Goal: Transaction & Acquisition: Purchase product/service

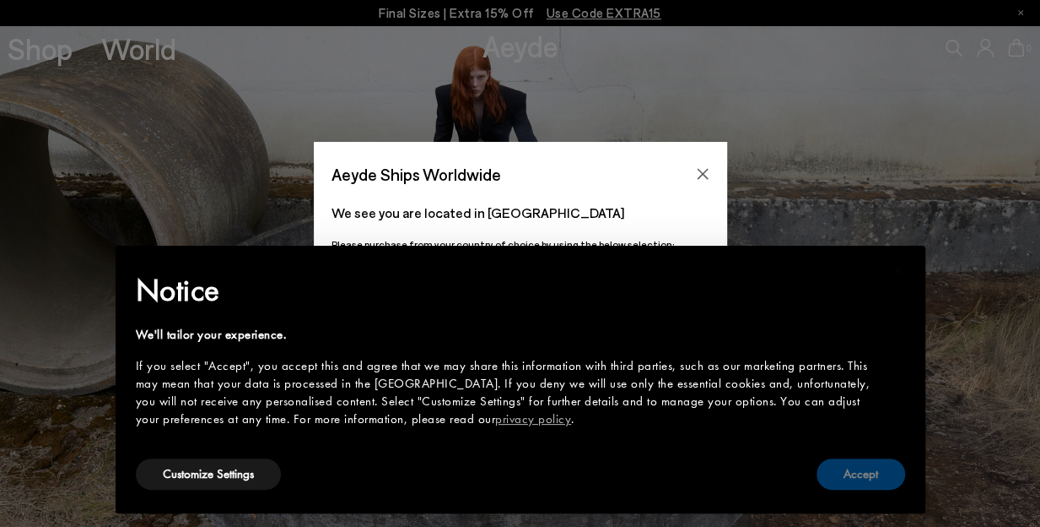
click at [851, 471] on button "Accept" at bounding box center [861, 473] width 89 height 31
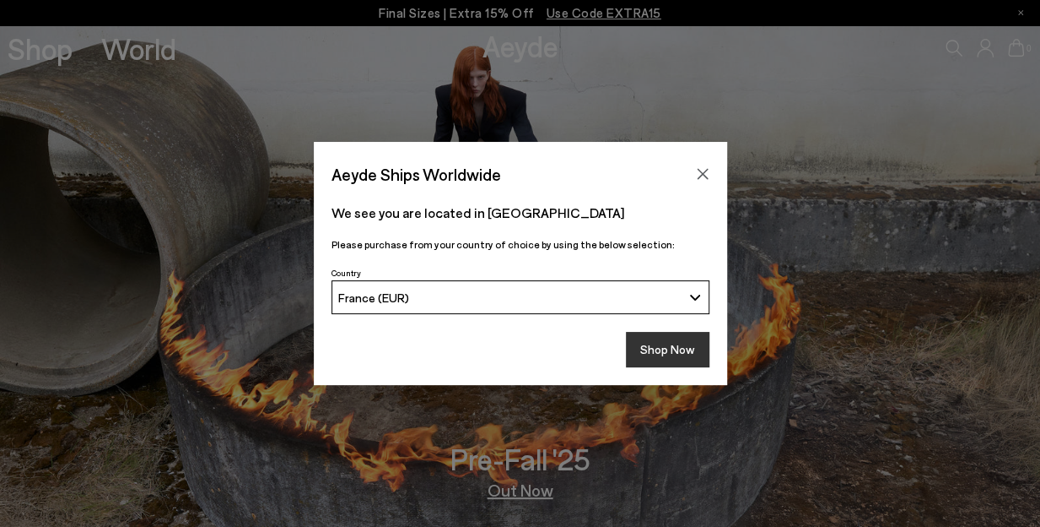
click at [656, 362] on button "Shop Now" at bounding box center [668, 349] width 84 height 35
click at [648, 345] on button "Shop Now" at bounding box center [668, 349] width 84 height 35
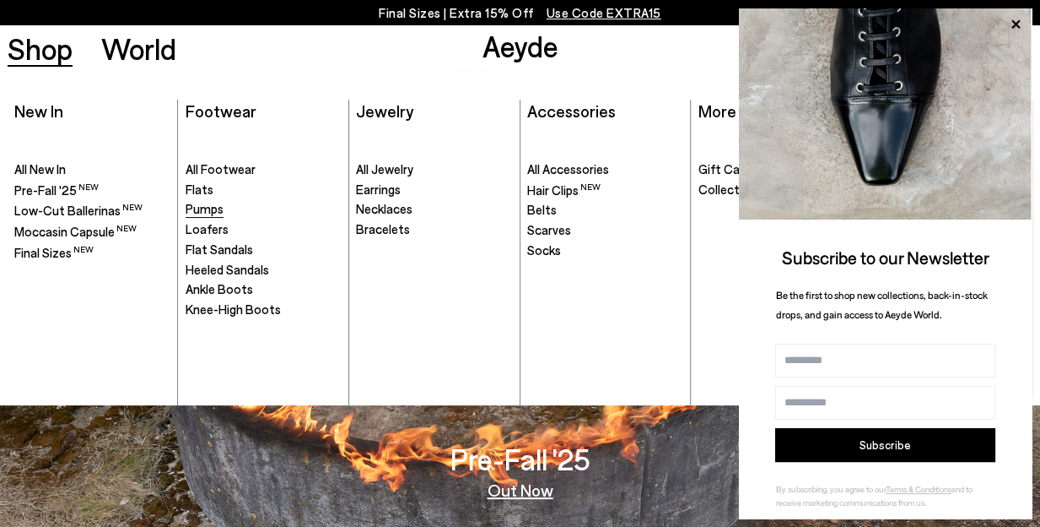
click at [213, 208] on span "Pumps" at bounding box center [205, 208] width 38 height 15
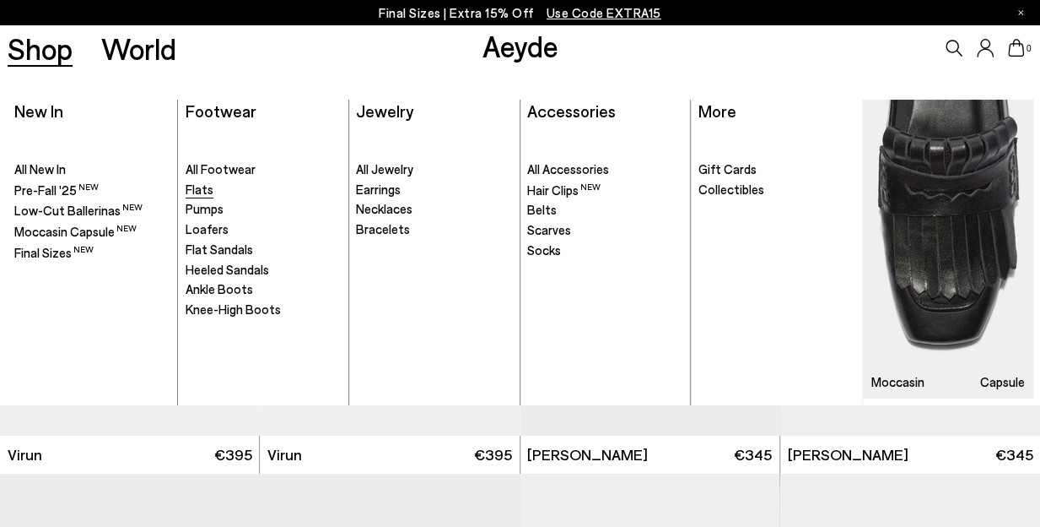
click at [211, 190] on span "Flats" at bounding box center [200, 188] width 28 height 15
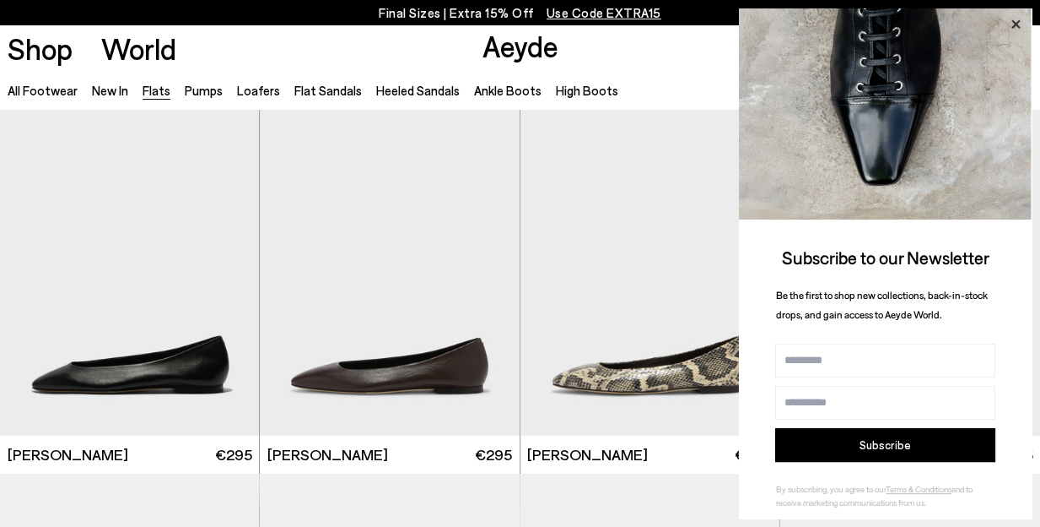
click at [1022, 26] on icon at bounding box center [1016, 25] width 22 height 22
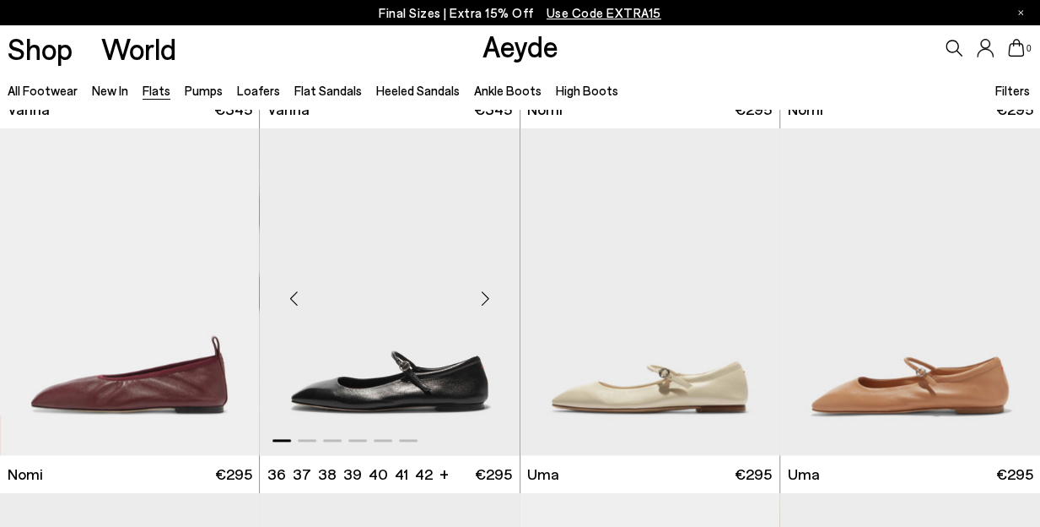
scroll to position [777, 0]
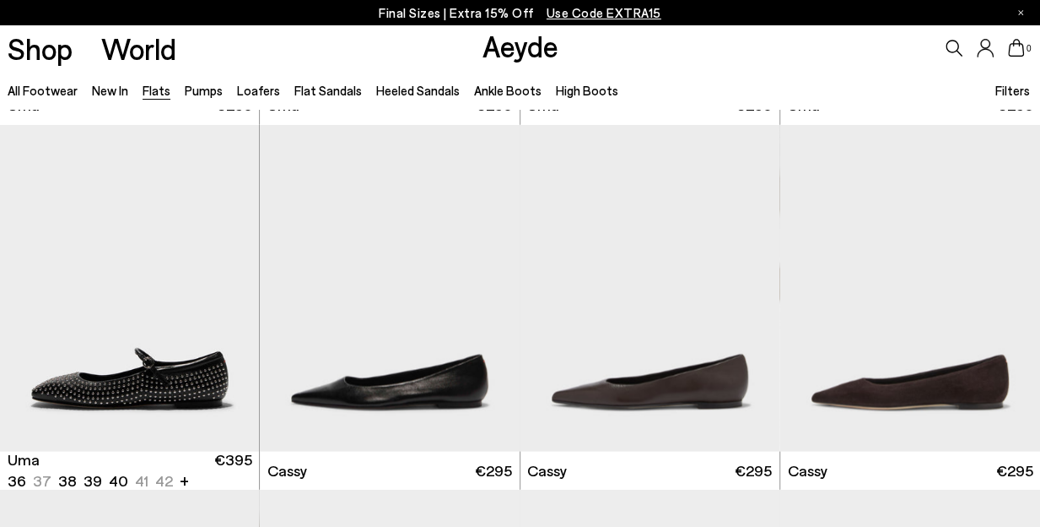
scroll to position [1533, 0]
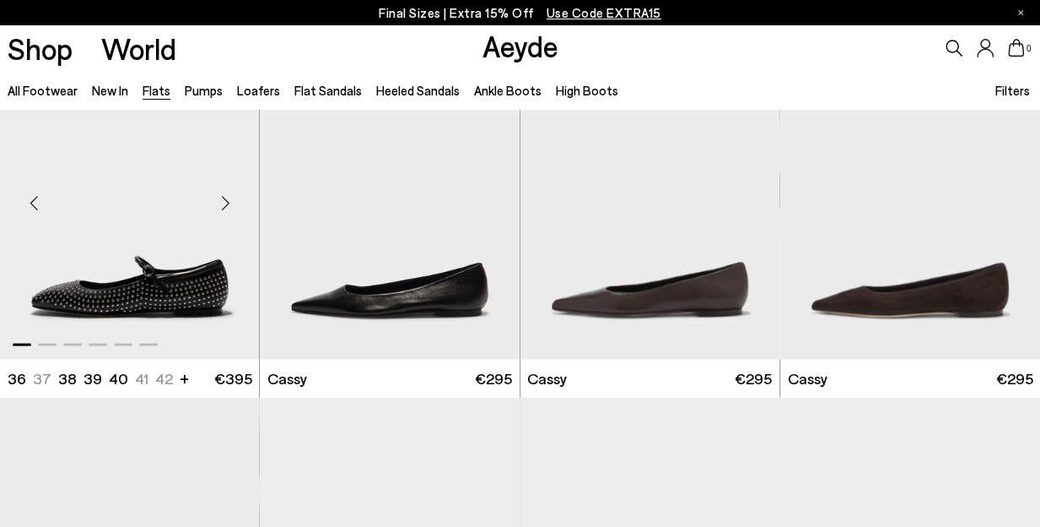
click at [225, 202] on div "Next slide" at bounding box center [225, 202] width 51 height 51
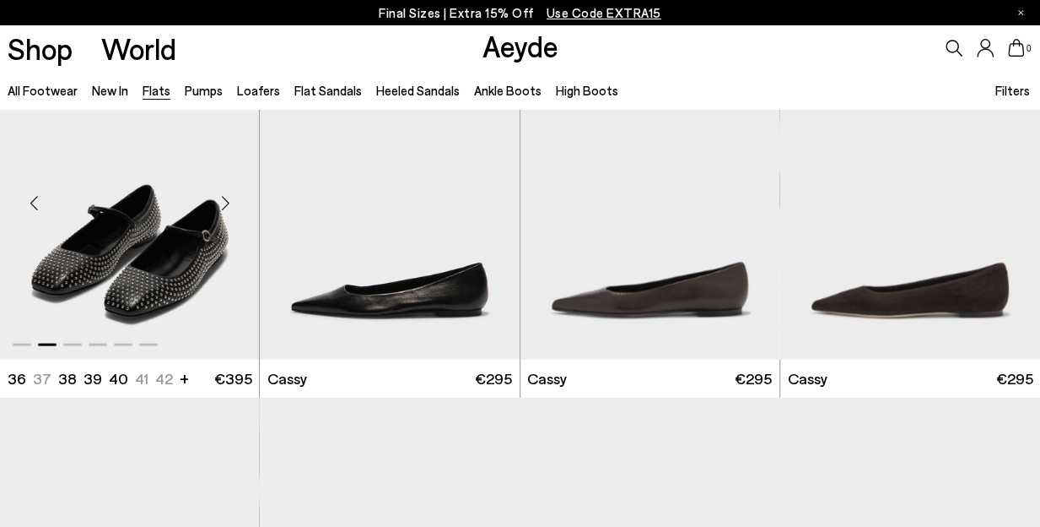
click at [225, 202] on div "Next slide" at bounding box center [225, 202] width 51 height 51
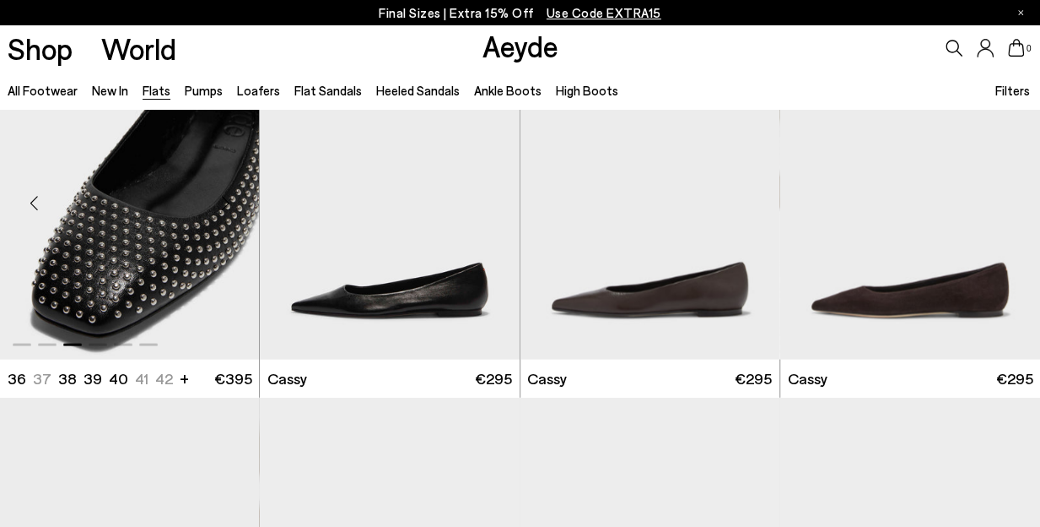
click at [238, 194] on div "Next slide" at bounding box center [225, 202] width 51 height 51
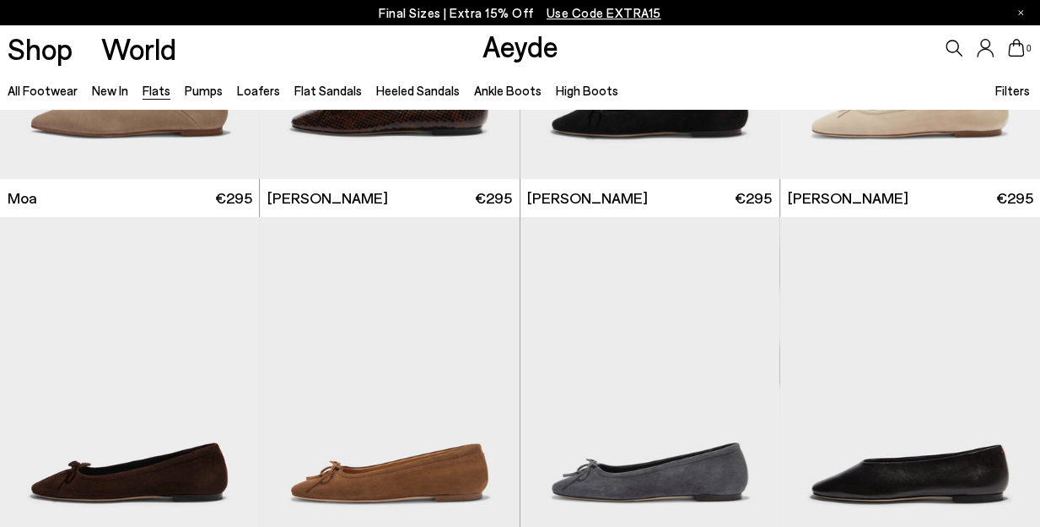
scroll to position [2939, 0]
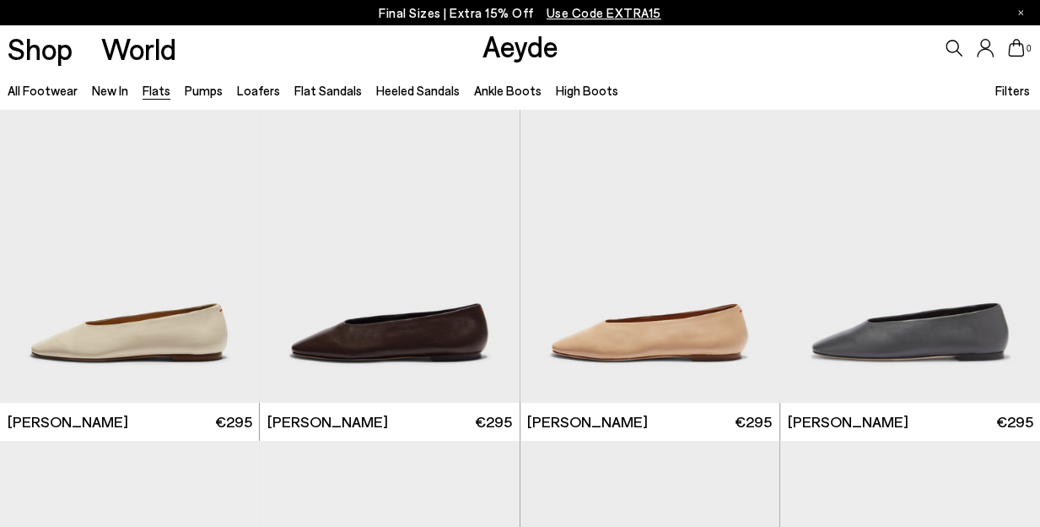
scroll to position [3308, 0]
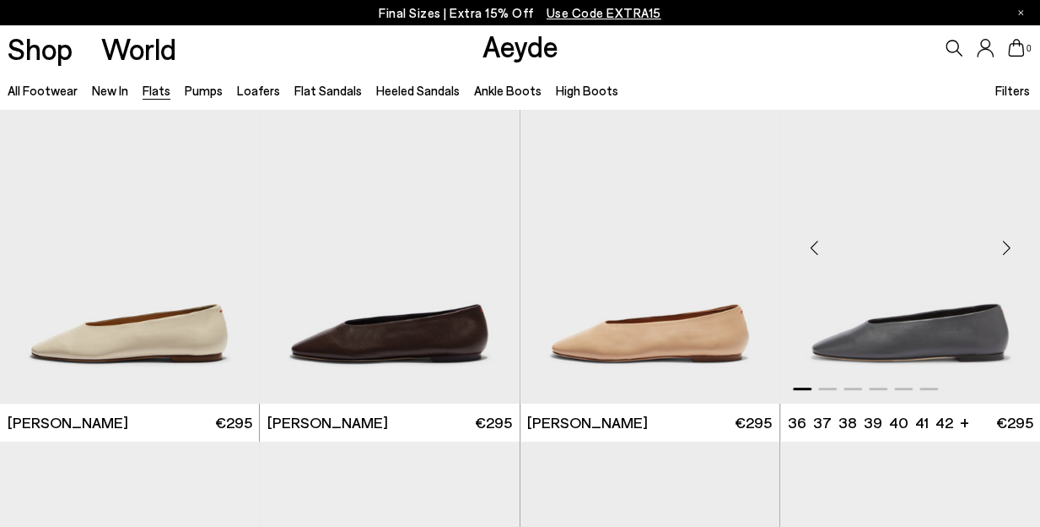
click at [1007, 242] on div "Next slide" at bounding box center [1006, 247] width 51 height 51
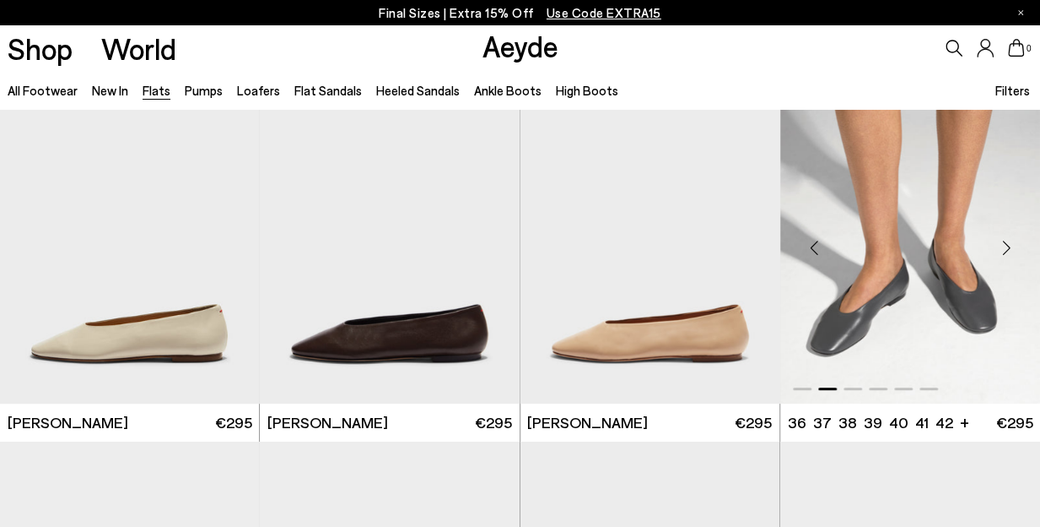
click at [1007, 242] on div "Next slide" at bounding box center [1006, 247] width 51 height 51
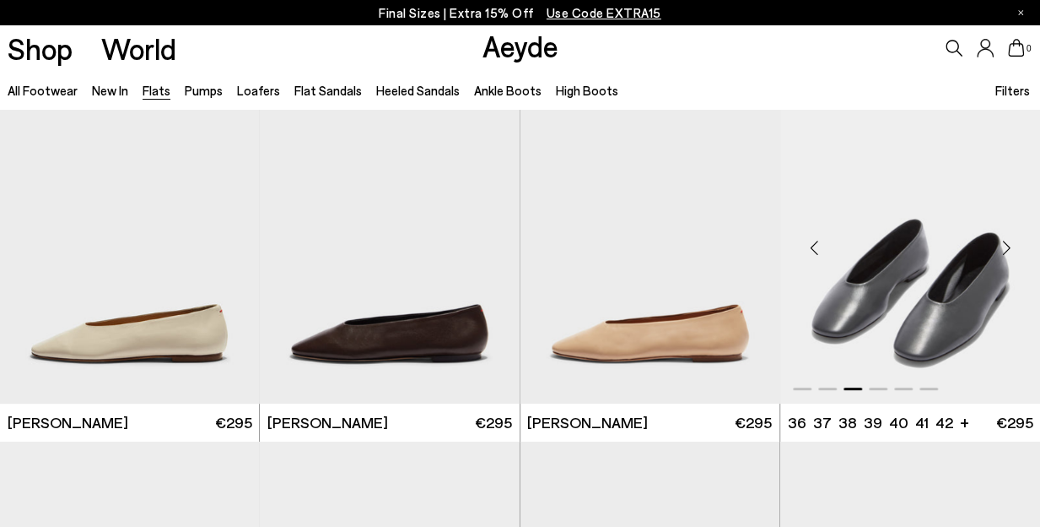
click at [1007, 242] on div "Next slide" at bounding box center [1006, 247] width 51 height 51
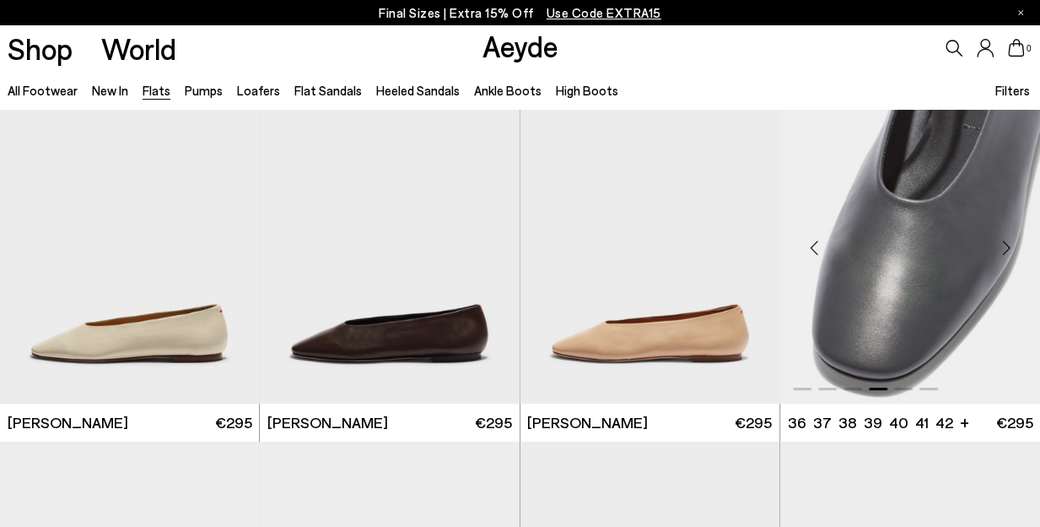
click at [1007, 242] on div "Next slide" at bounding box center [1006, 247] width 51 height 51
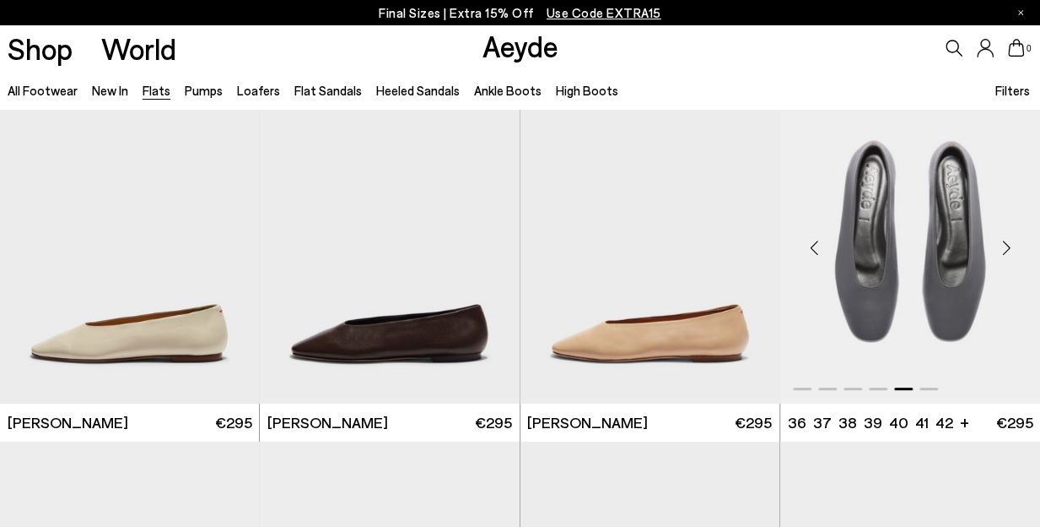
click at [1007, 242] on div "Next slide" at bounding box center [1006, 247] width 51 height 51
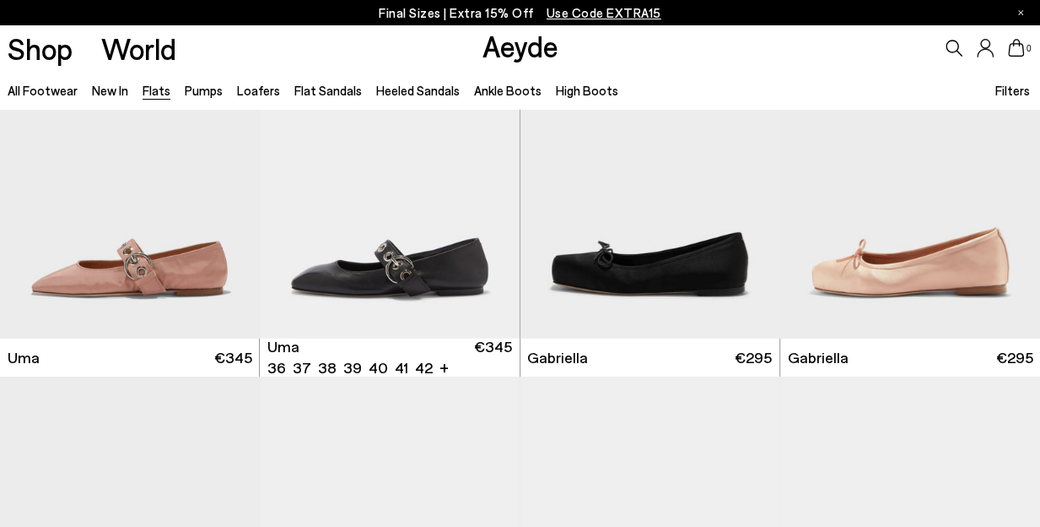
scroll to position [5928, 0]
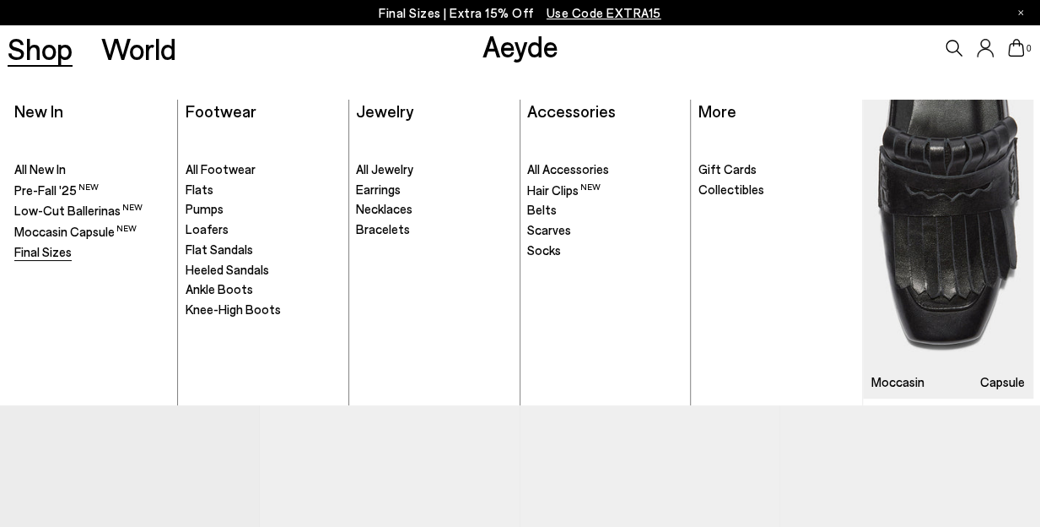
click at [51, 246] on span "Final Sizes" at bounding box center [42, 251] width 57 height 15
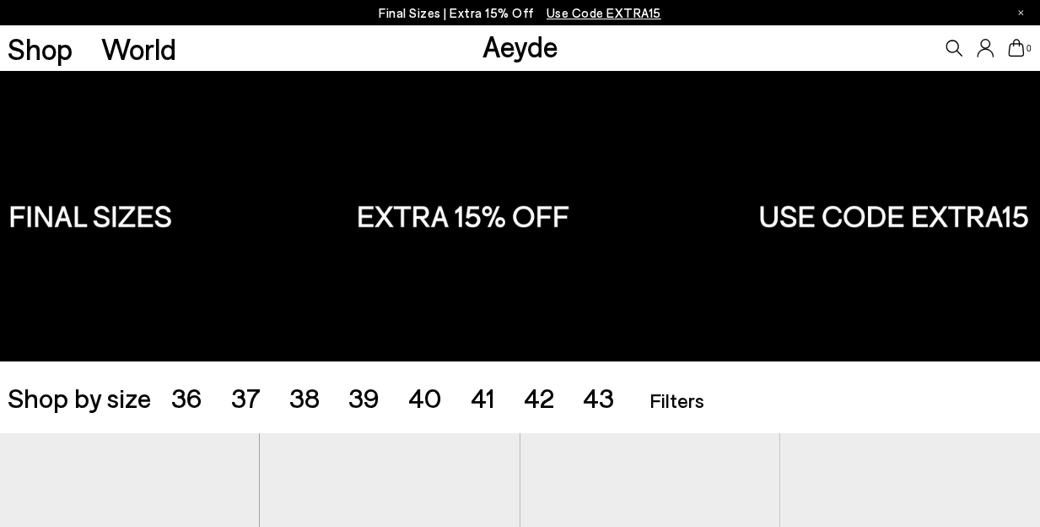
scroll to position [107, 0]
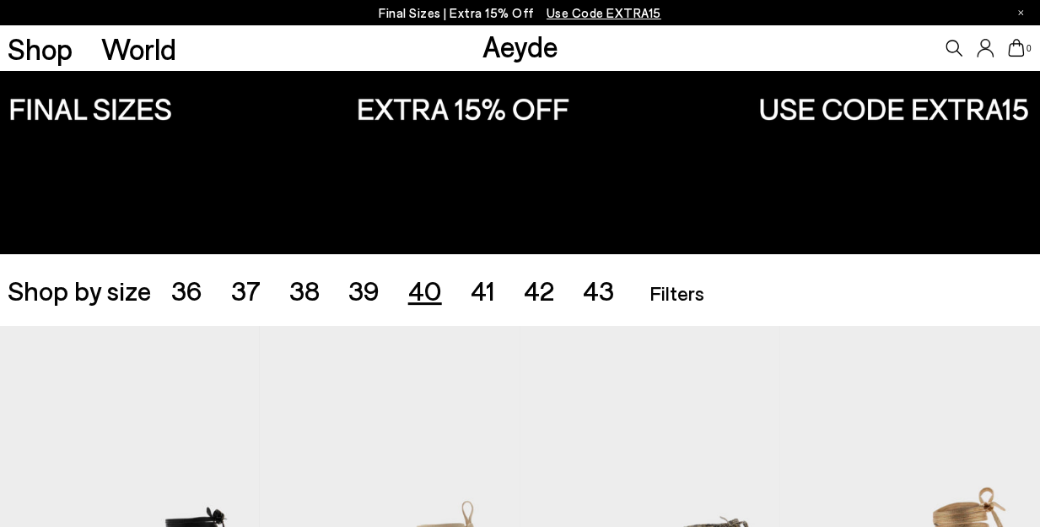
click at [422, 296] on span "40" at bounding box center [425, 289] width 34 height 32
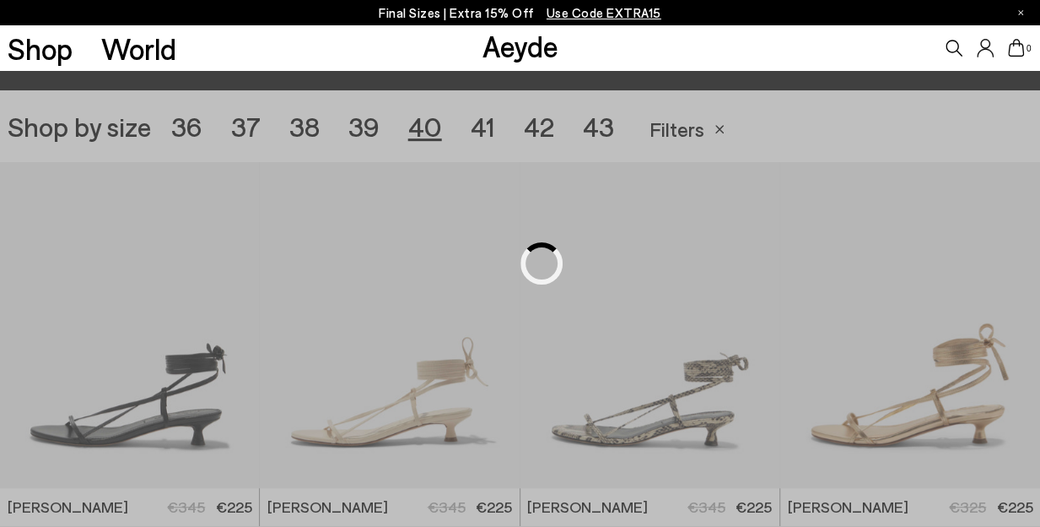
scroll to position [289, 0]
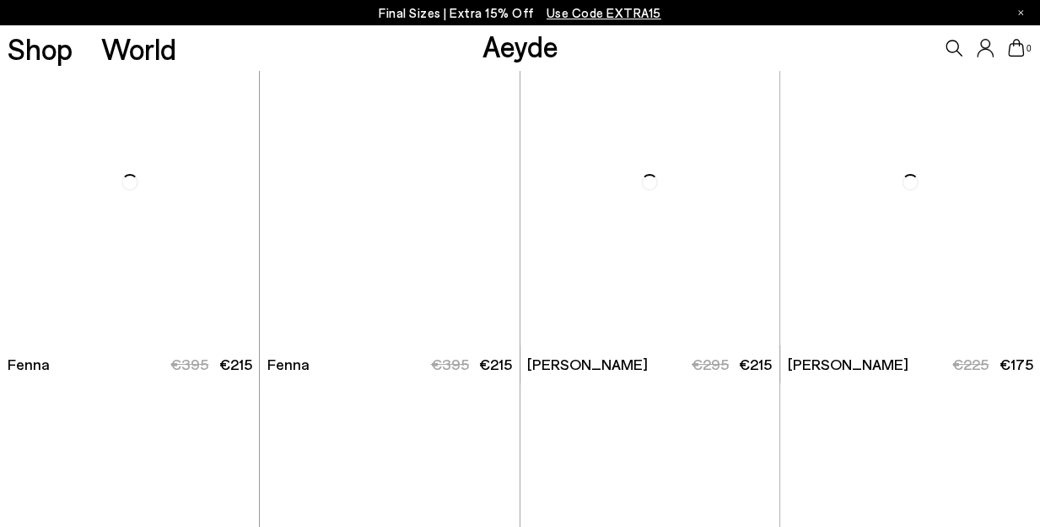
scroll to position [2948, 0]
